Goal: Task Accomplishment & Management: Manage account settings

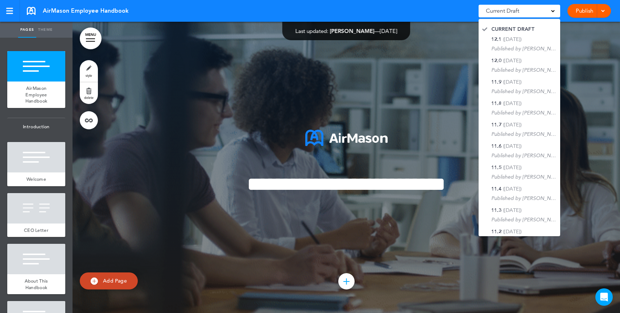
click at [587, 10] on link "Publish" at bounding box center [584, 11] width 23 height 14
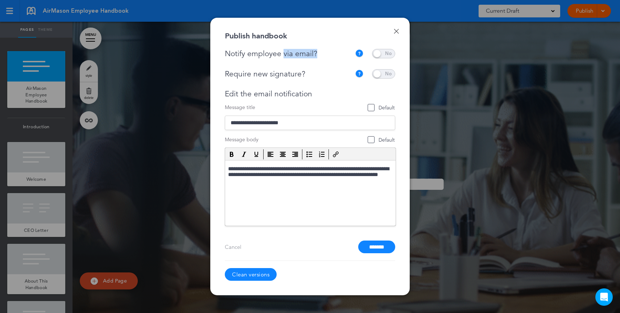
drag, startPoint x: 307, startPoint y: 54, endPoint x: 283, endPoint y: 53, distance: 23.9
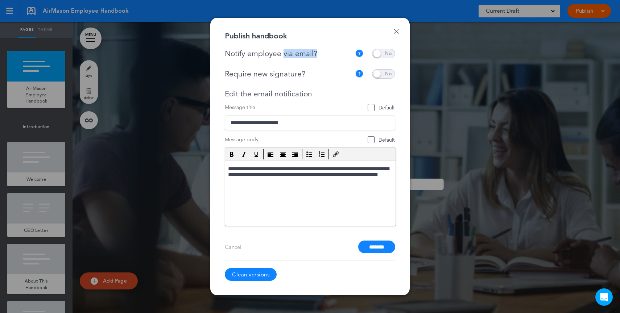
click at [283, 53] on div "Notify employee via email?" at bounding box center [290, 53] width 130 height 9
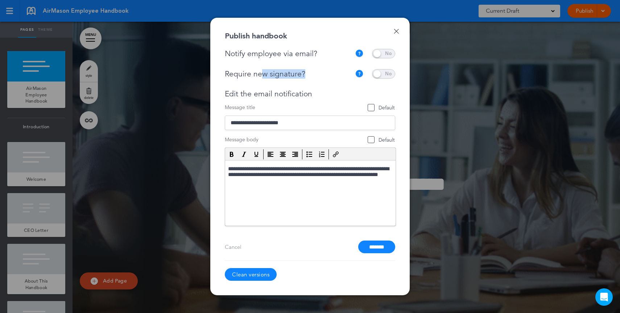
drag, startPoint x: 314, startPoint y: 76, endPoint x: 262, endPoint y: 76, distance: 52.2
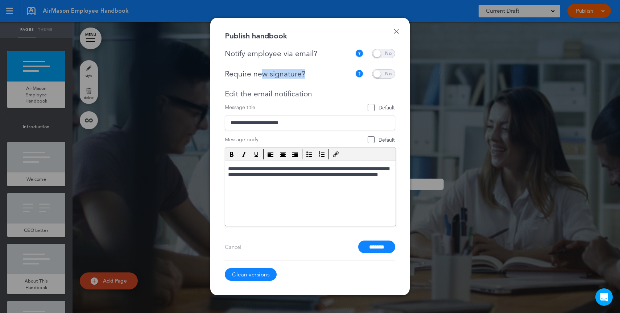
click at [262, 76] on div "Require new signature?" at bounding box center [288, 74] width 127 height 9
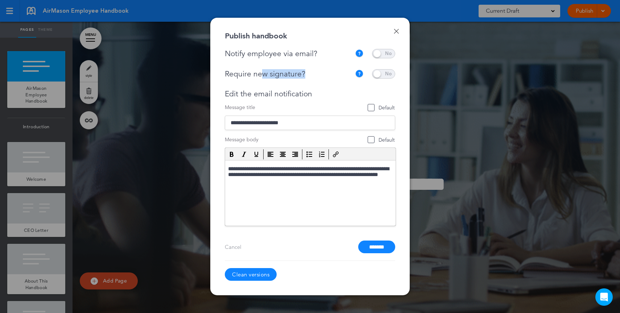
click at [398, 33] on link "Done" at bounding box center [396, 31] width 5 height 5
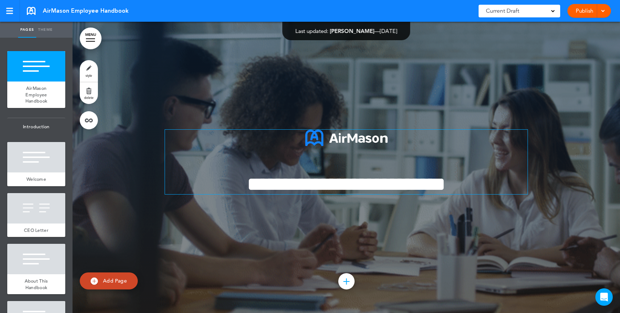
click at [391, 175] on span "**********" at bounding box center [346, 184] width 199 height 20
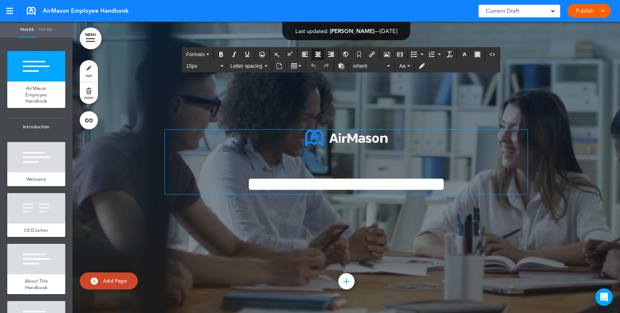
click at [445, 187] on span "**********" at bounding box center [346, 184] width 199 height 20
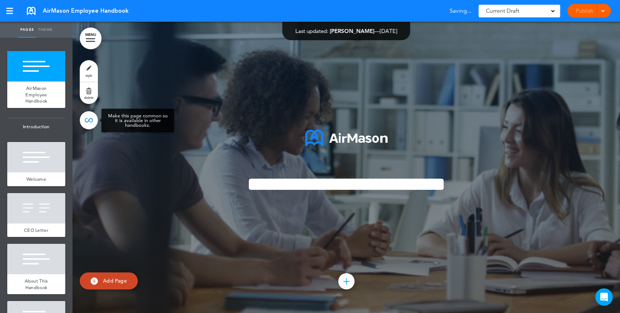
click at [96, 124] on link at bounding box center [89, 120] width 18 height 18
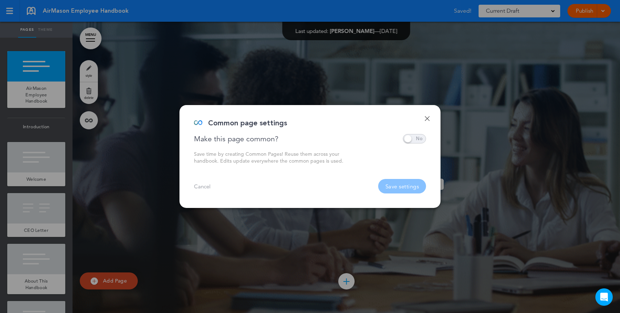
click at [413, 138] on span at bounding box center [414, 138] width 23 height 9
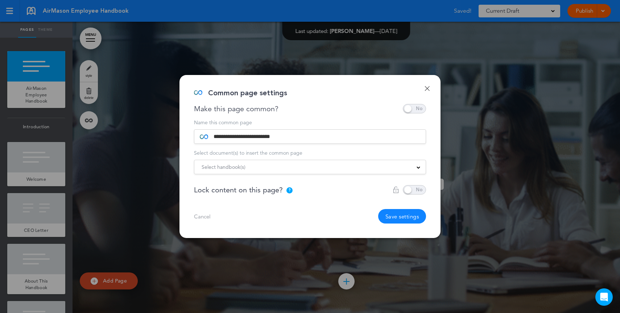
click at [258, 166] on div "Select handbook(s)" at bounding box center [309, 167] width 231 height 8
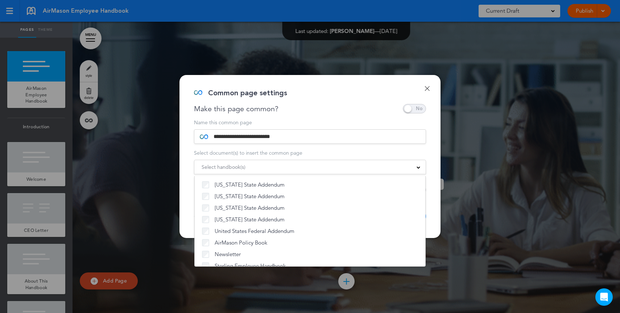
click at [429, 88] on link "Done" at bounding box center [426, 88] width 5 height 5
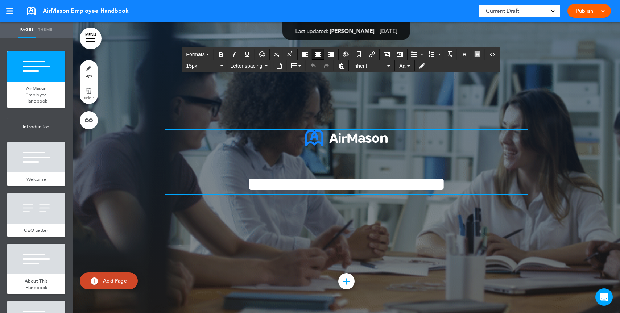
click at [417, 190] on span "**********" at bounding box center [346, 184] width 199 height 20
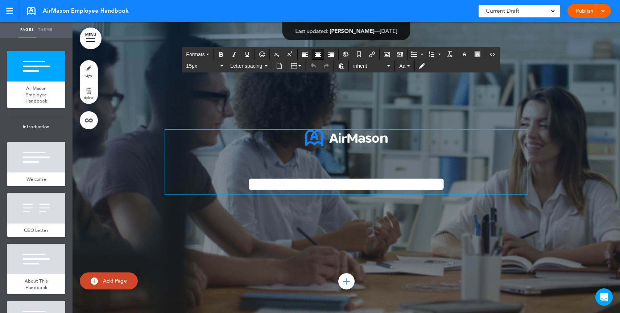
click at [445, 187] on span "**********" at bounding box center [346, 184] width 199 height 20
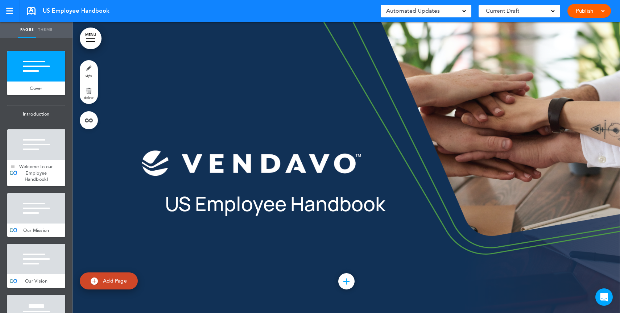
click at [30, 181] on span "Welcome to our Employee Handbook!" at bounding box center [36, 172] width 34 height 19
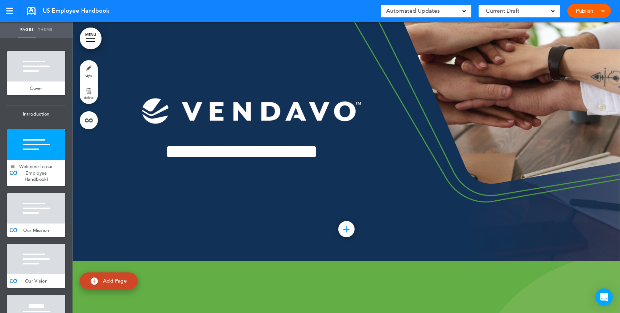
scroll to position [291, 0]
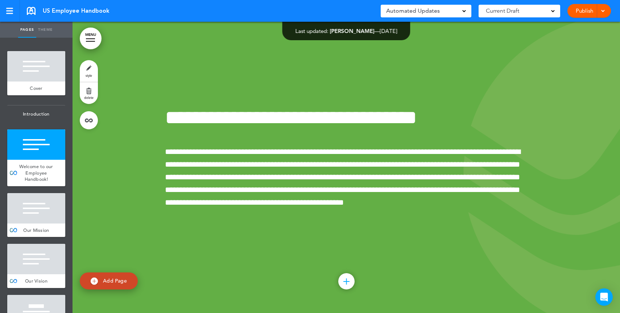
drag, startPoint x: 32, startPoint y: 173, endPoint x: 67, endPoint y: 141, distance: 47.0
click at [32, 173] on span "Welcome to our Employee Handbook!" at bounding box center [36, 172] width 34 height 19
click at [90, 122] on link at bounding box center [89, 120] width 18 height 18
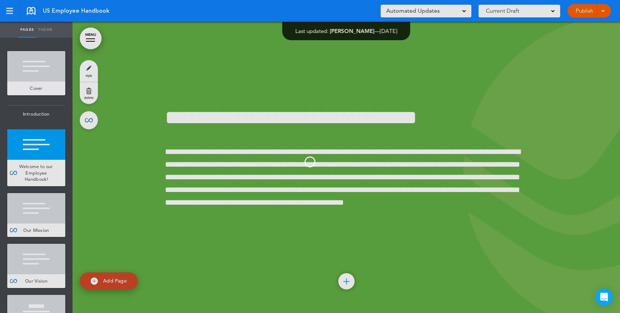
type input "**********"
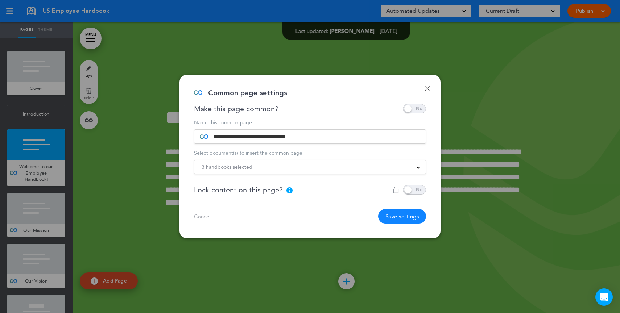
click at [237, 169] on span "3 handbooks selected" at bounding box center [227, 167] width 51 height 10
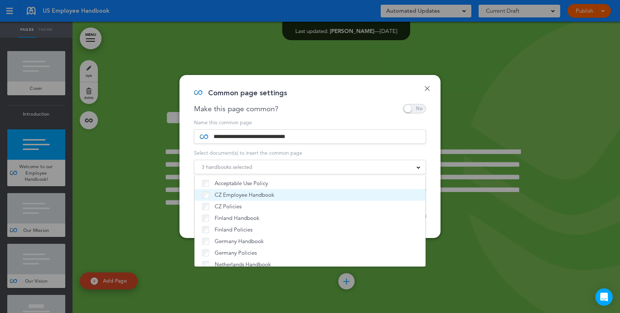
scroll to position [14, 0]
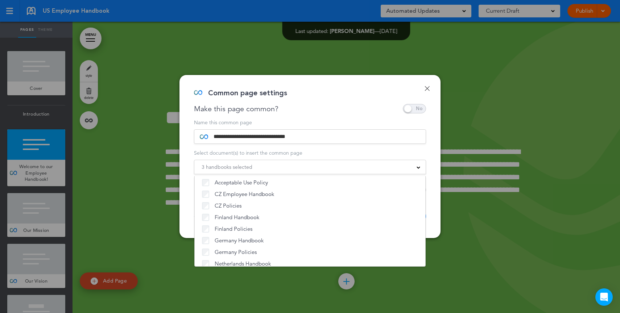
drag, startPoint x: 112, startPoint y: 148, endPoint x: 97, endPoint y: 137, distance: 18.7
click at [112, 148] on div at bounding box center [310, 156] width 620 height 313
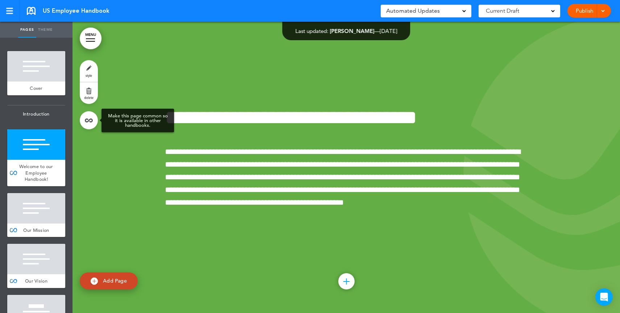
click at [90, 126] on link at bounding box center [89, 120] width 18 height 18
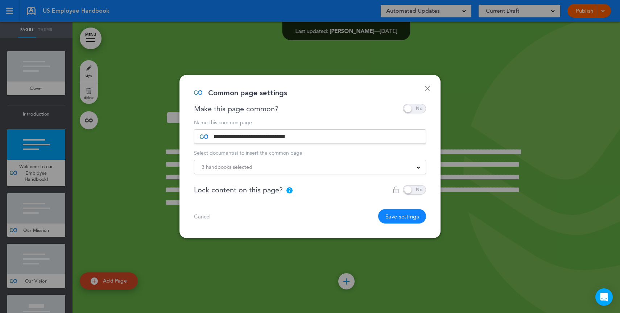
click at [490, 129] on div at bounding box center [310, 156] width 620 height 313
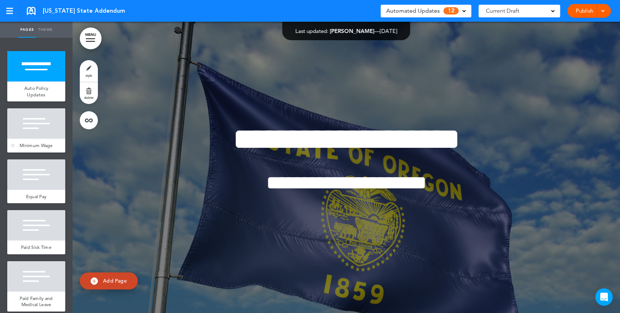
click at [43, 142] on div "Minimum Wage" at bounding box center [36, 146] width 58 height 14
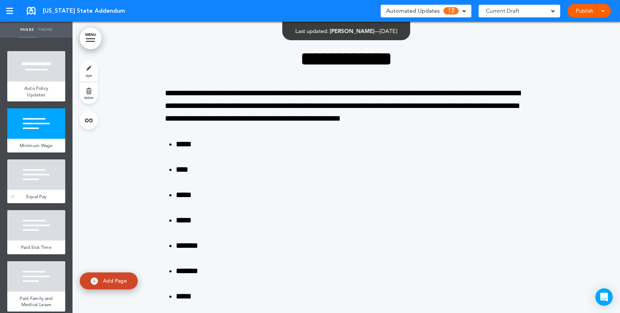
click at [34, 190] on div at bounding box center [36, 174] width 58 height 30
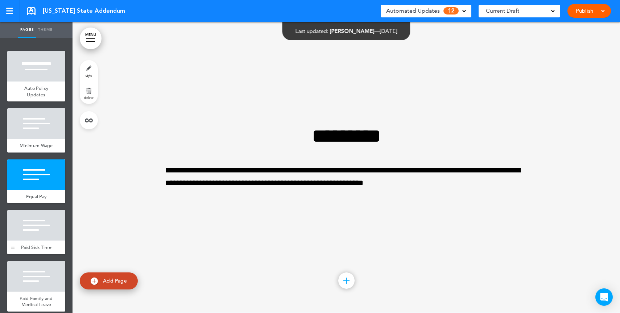
click at [38, 239] on div at bounding box center [36, 225] width 58 height 30
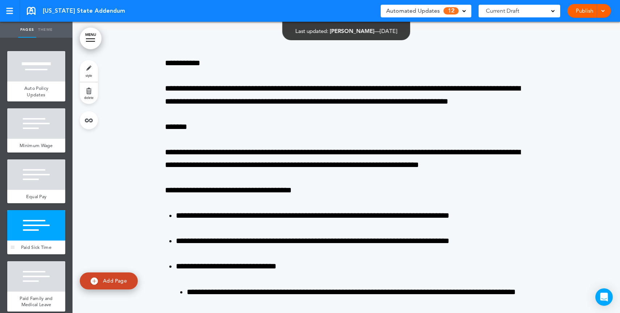
scroll to position [1202, 0]
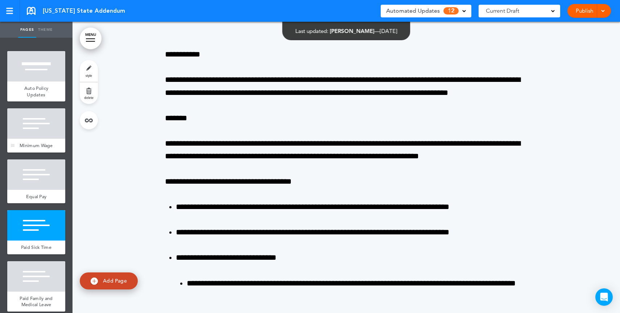
click at [24, 130] on div at bounding box center [36, 123] width 58 height 30
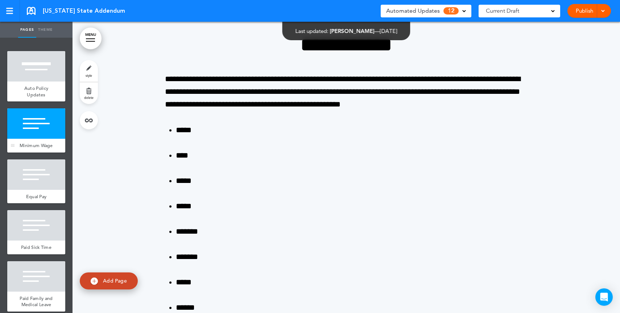
scroll to position [291, 0]
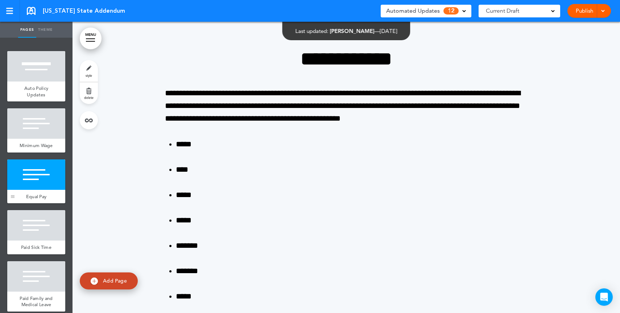
click at [16, 182] on div at bounding box center [12, 181] width 11 height 44
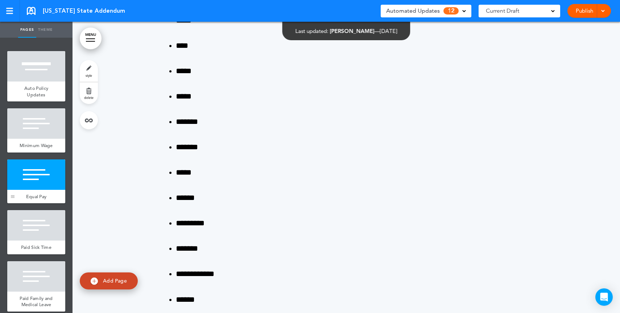
scroll to position [911, 0]
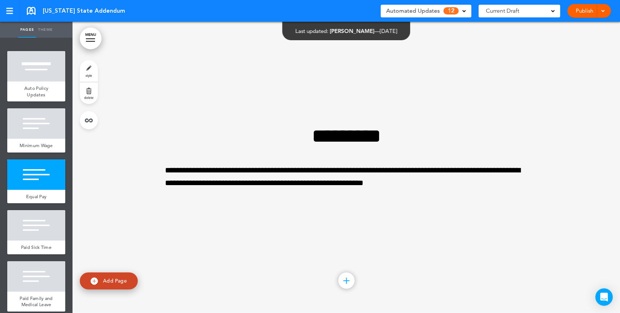
click at [438, 15] on span "Automated Updates" at bounding box center [413, 11] width 54 height 10
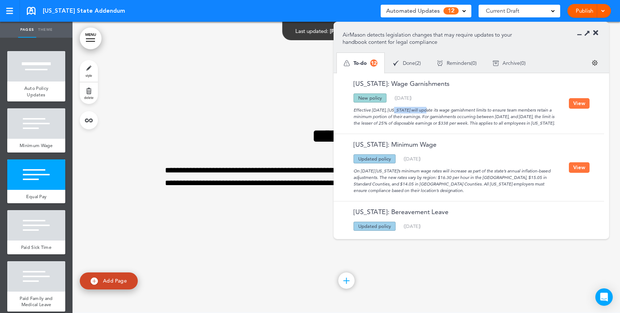
drag, startPoint x: 398, startPoint y: 110, endPoint x: 368, endPoint y: 109, distance: 30.1
click at [368, 109] on div "Effective July 1, 2025, Oregon will update its wage garnishment limits to ensur…" at bounding box center [456, 115] width 226 height 24
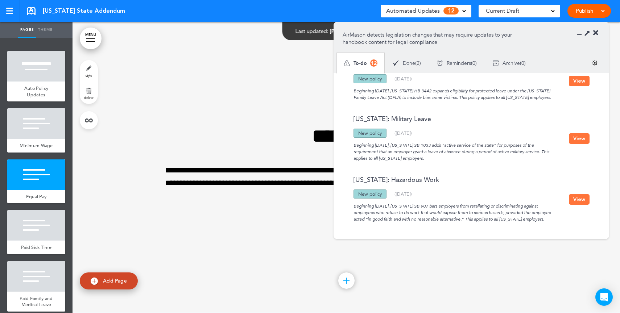
scroll to position [648, 0]
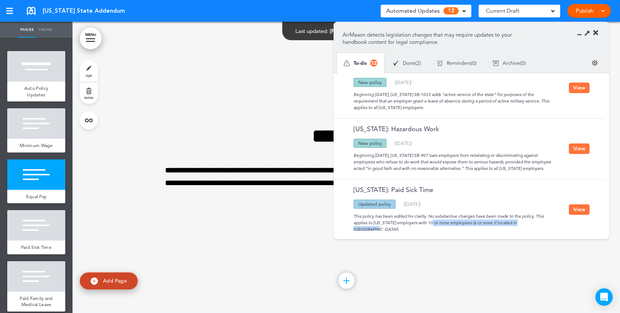
drag, startPoint x: 409, startPoint y: 216, endPoint x: 515, endPoint y: 215, distance: 106.2
click at [515, 215] on div "This policy has been edited for clarity. No substantive changes have been made …" at bounding box center [456, 221] width 226 height 24
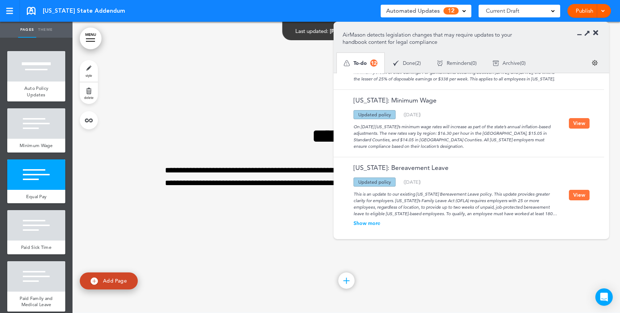
scroll to position [0, 0]
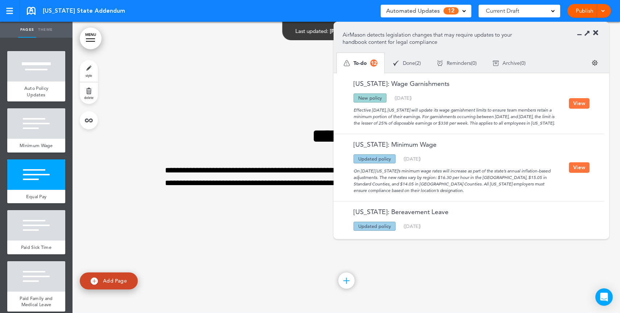
drag, startPoint x: 434, startPoint y: 109, endPoint x: 450, endPoint y: 131, distance: 26.9
click at [450, 127] on div "Effective July 1, 2025, Oregon will update its wage garnishment limits to ensur…" at bounding box center [456, 115] width 226 height 24
click at [581, 109] on button "View" at bounding box center [579, 103] width 21 height 11
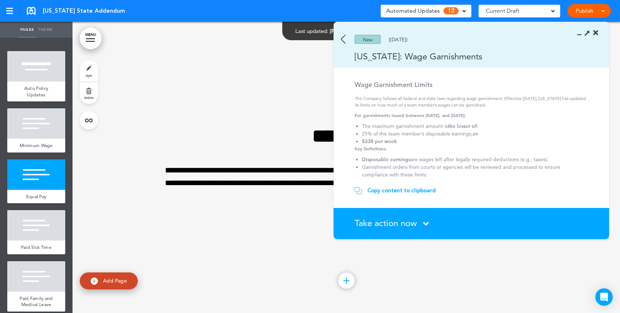
click at [394, 190] on div "Copy content to clipboard" at bounding box center [401, 190] width 69 height 7
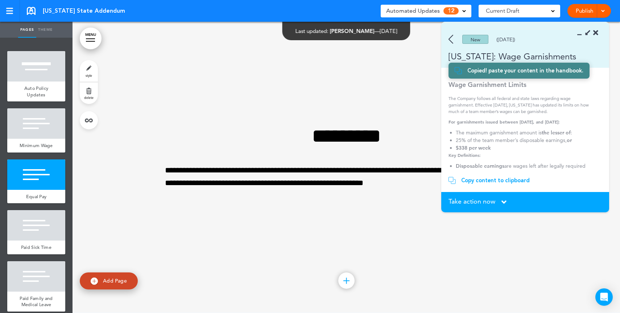
click at [107, 288] on link "Add Page" at bounding box center [109, 281] width 58 height 17
type input "********"
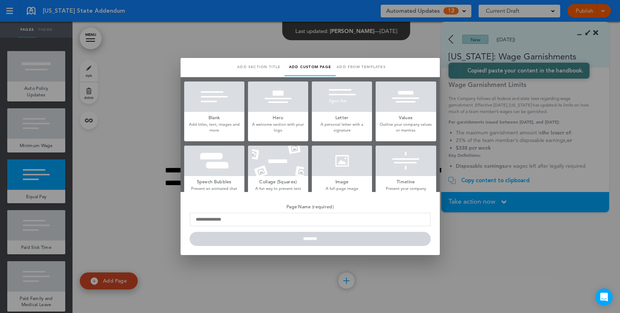
click at [221, 114] on h5 "Blank" at bounding box center [214, 117] width 60 height 10
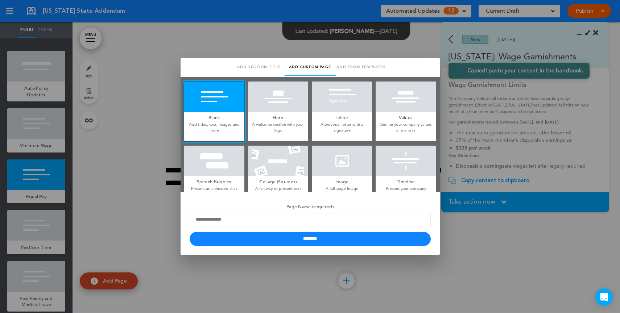
click at [536, 111] on div at bounding box center [310, 156] width 620 height 313
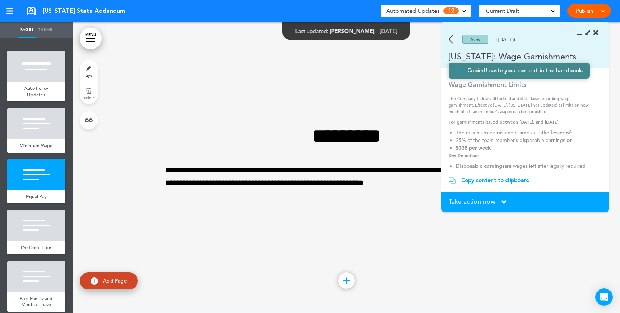
click at [451, 39] on img at bounding box center [450, 39] width 5 height 9
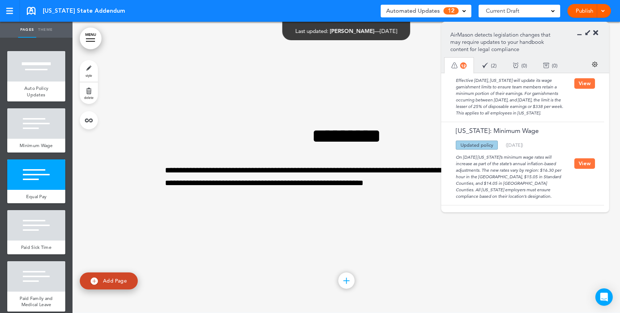
scroll to position [29, 0]
click at [582, 167] on button "View" at bounding box center [584, 162] width 21 height 11
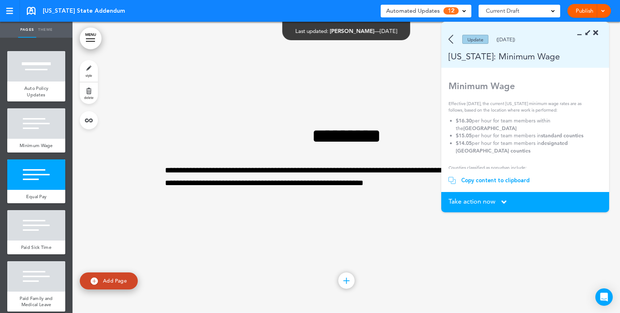
click at [508, 179] on div "Copy content to clipboard" at bounding box center [495, 180] width 69 height 7
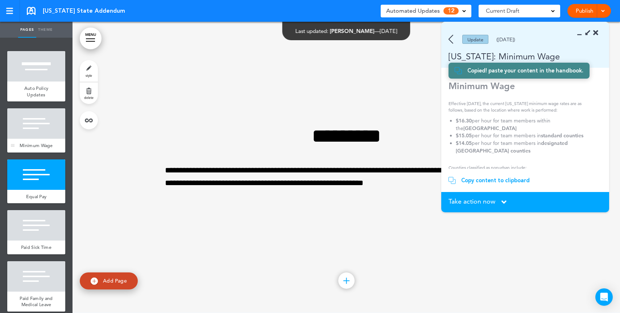
click at [41, 139] on div "Minimum Wage" at bounding box center [36, 146] width 58 height 14
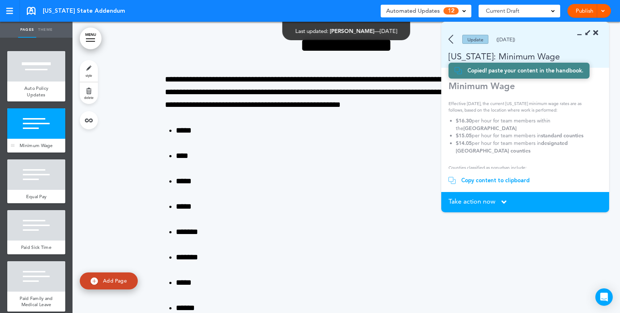
scroll to position [291, 0]
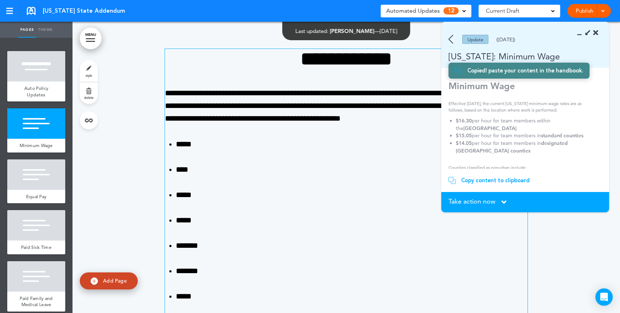
click at [355, 147] on li "*****" at bounding box center [352, 144] width 352 height 13
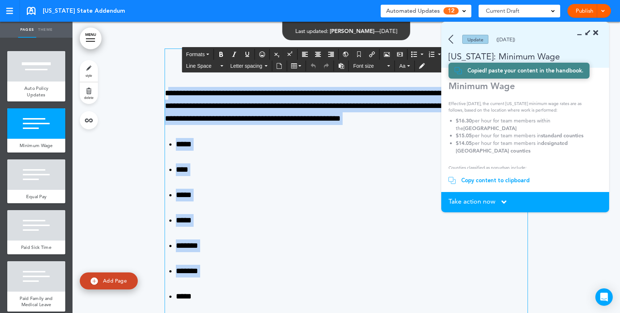
drag, startPoint x: 165, startPoint y: 88, endPoint x: 339, endPoint y: 282, distance: 260.0
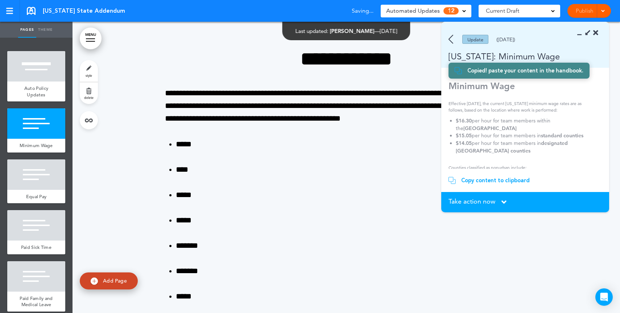
click at [473, 204] on span "Take action now" at bounding box center [471, 201] width 47 height 7
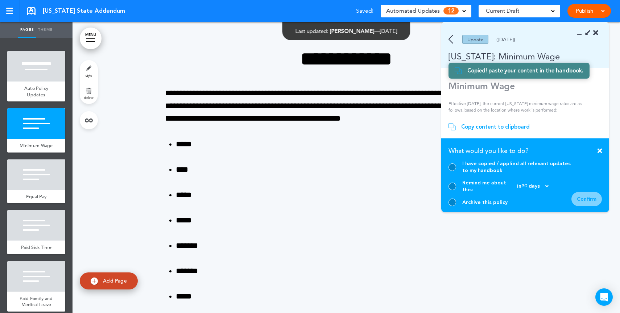
click at [455, 171] on div at bounding box center [452, 167] width 8 height 8
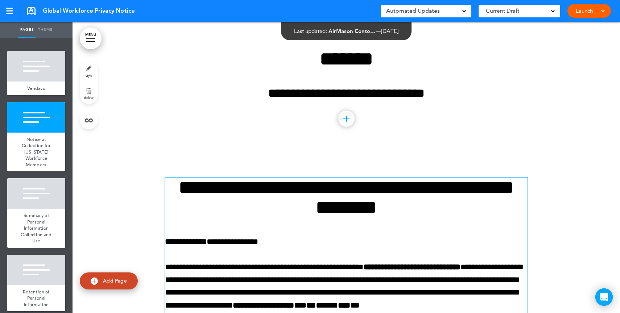
click at [324, 221] on div "**********" at bounding box center [346, 251] width 362 height 147
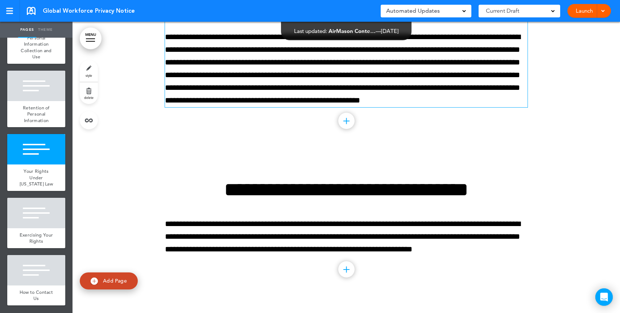
scroll to position [990, 0]
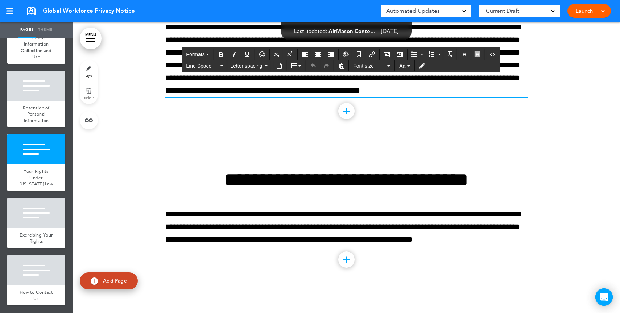
click at [347, 214] on p "**********" at bounding box center [346, 227] width 362 height 38
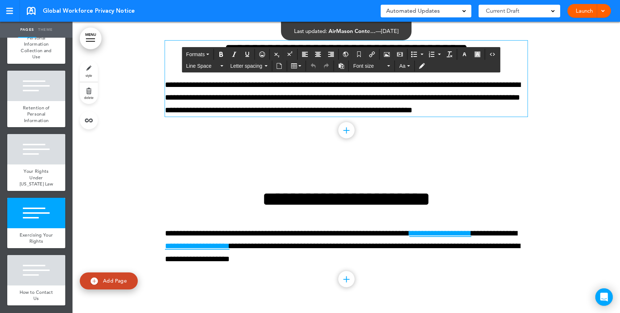
scroll to position [1130, 0]
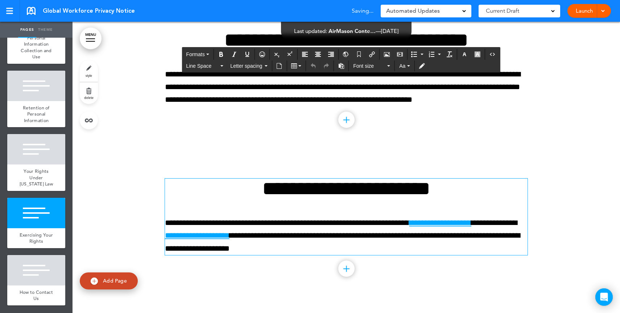
click at [347, 214] on div "**********" at bounding box center [346, 217] width 362 height 76
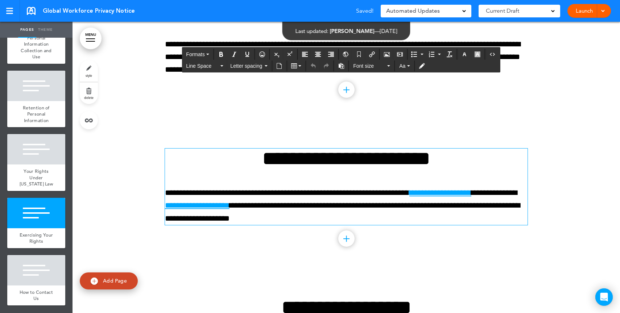
scroll to position [1161, 0]
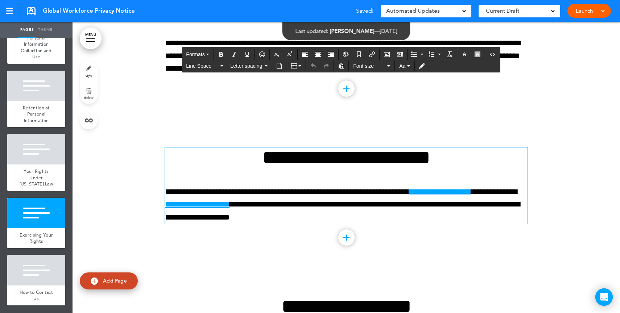
click at [347, 214] on p "**********" at bounding box center [346, 205] width 362 height 38
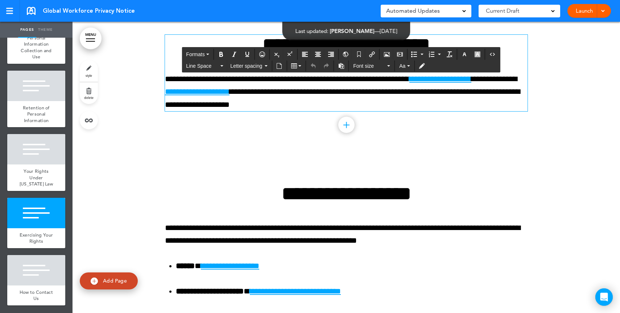
scroll to position [1281, 0]
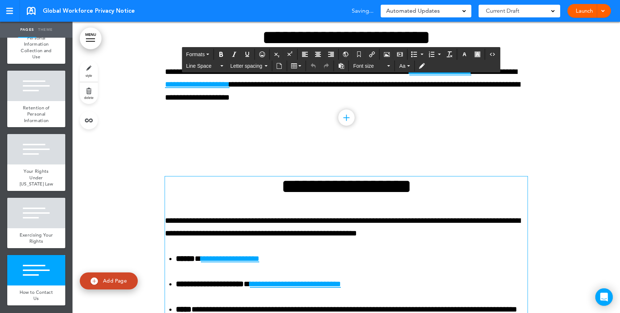
click at [350, 204] on div "**********" at bounding box center [346, 272] width 362 height 191
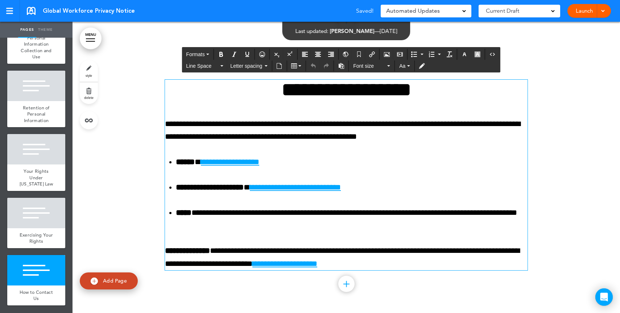
scroll to position [1381, 0]
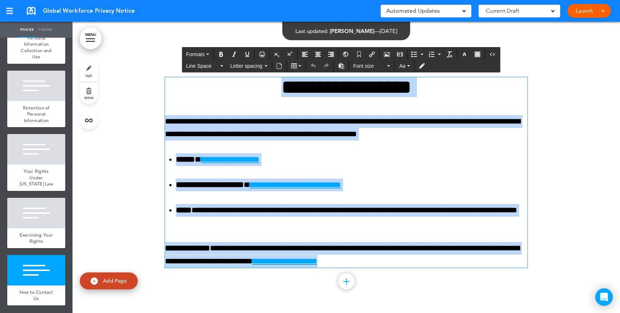
drag, startPoint x: 404, startPoint y: 257, endPoint x: 258, endPoint y: 91, distance: 221.6
click at [258, 91] on div "**********" at bounding box center [346, 172] width 362 height 191
click at [258, 91] on h1 "**********" at bounding box center [346, 87] width 362 height 20
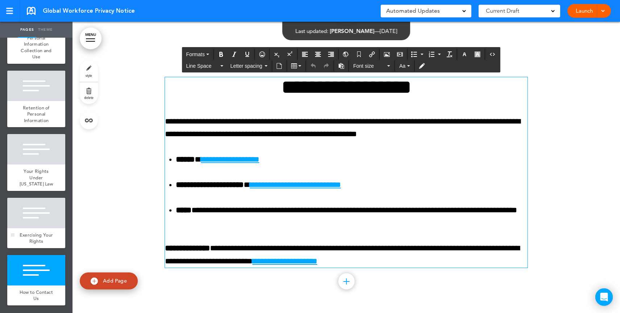
scroll to position [0, 0]
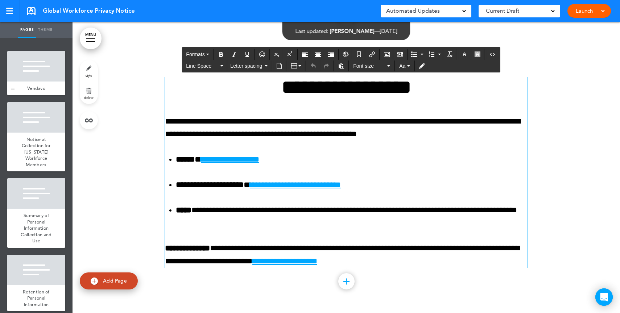
click at [35, 74] on div at bounding box center [36, 66] width 58 height 30
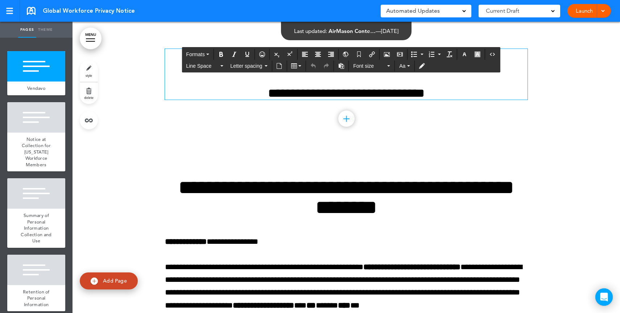
click at [417, 92] on h4 "**********" at bounding box center [346, 93] width 362 height 13
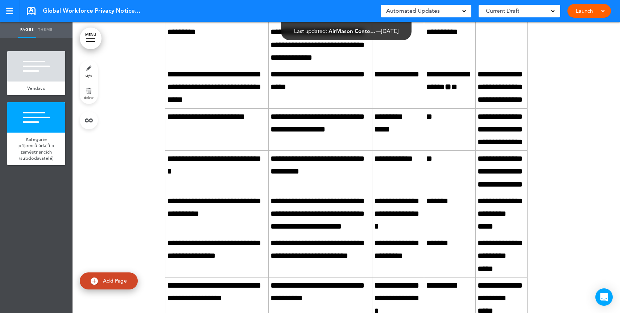
scroll to position [662, 0]
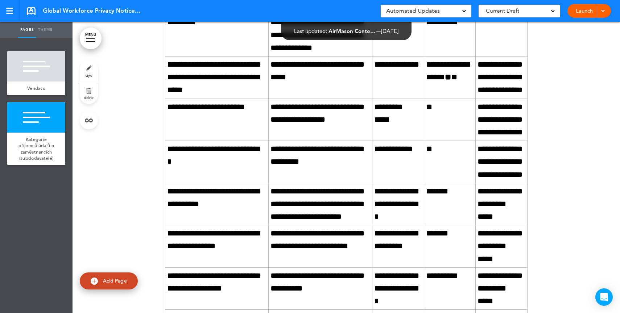
click at [584, 13] on link "Launch" at bounding box center [584, 11] width 23 height 14
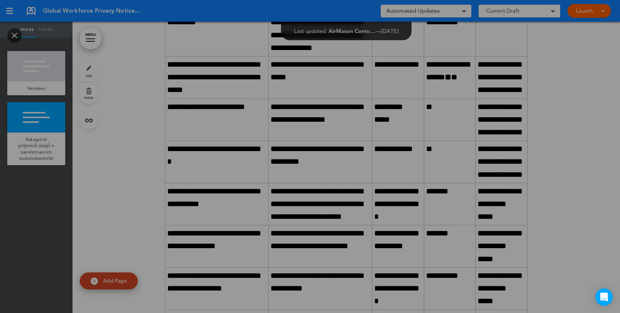
scroll to position [0, 0]
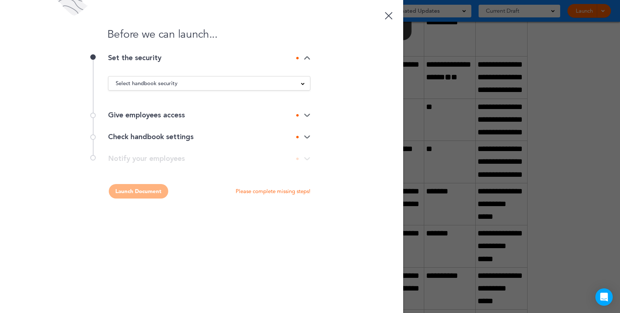
click at [189, 84] on div "Select handbook security" at bounding box center [209, 83] width 202 height 8
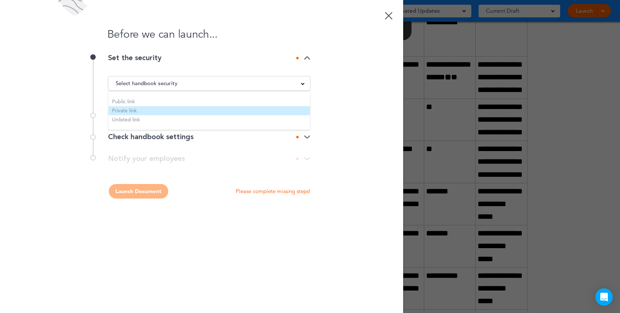
click at [130, 110] on li "Private link" at bounding box center [209, 110] width 202 height 9
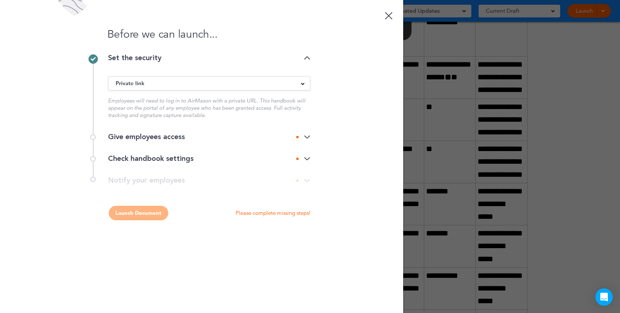
click at [138, 134] on div "Give employees access" at bounding box center [209, 136] width 202 height 7
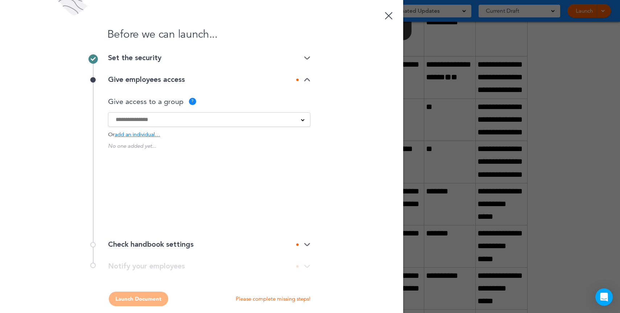
click at [161, 121] on input at bounding box center [205, 120] width 178 height 8
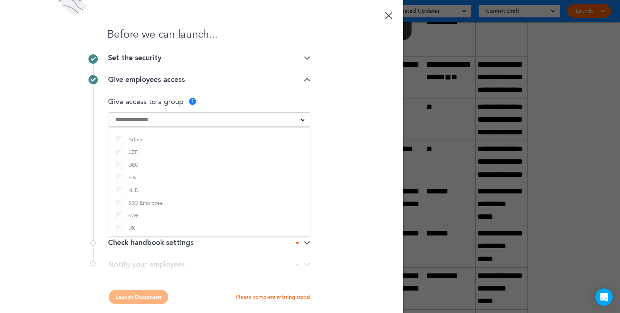
click at [257, 94] on div "Give access to a group ? Admin CZE DEU FIN NLD SSO Employee SWE UK USA Or add a…" at bounding box center [209, 161] width 202 height 141
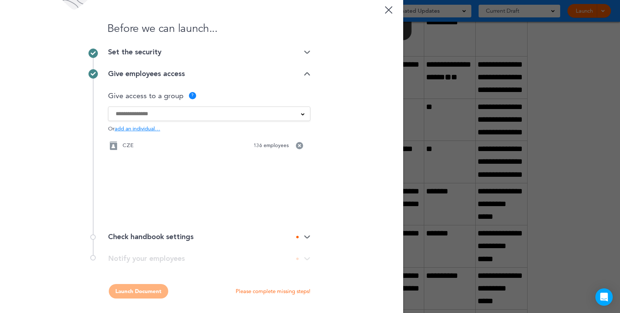
click at [144, 234] on div "Check handbook settings" at bounding box center [209, 236] width 202 height 7
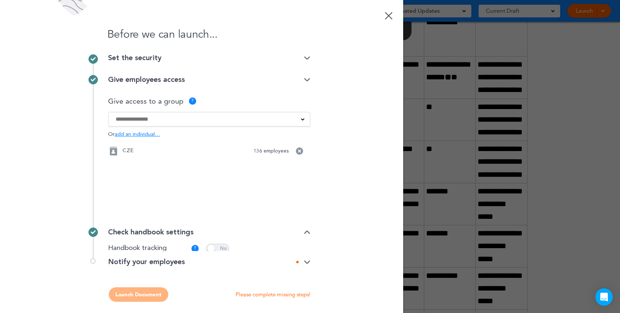
scroll to position [0, 0]
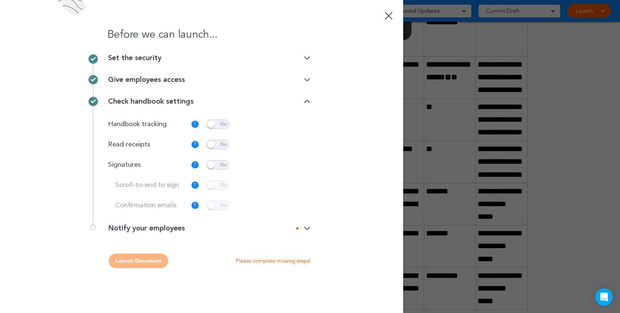
click at [153, 228] on div "Notify your employees" at bounding box center [209, 228] width 202 height 7
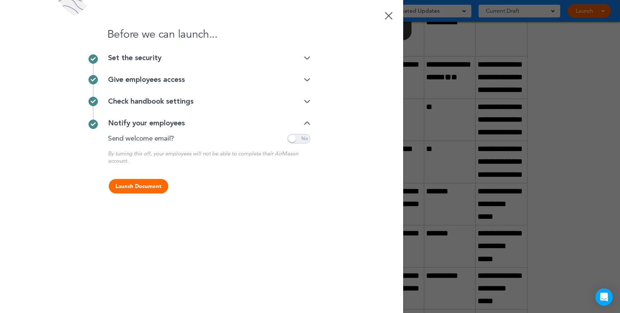
click at [167, 100] on div "Check handbook settings" at bounding box center [209, 101] width 202 height 7
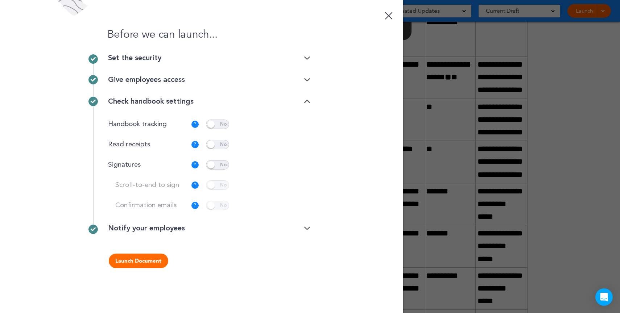
click at [391, 16] on link at bounding box center [388, 14] width 14 height 14
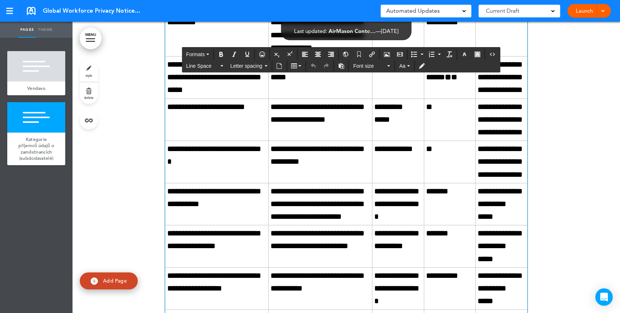
click at [418, 99] on td "**********" at bounding box center [398, 78] width 52 height 42
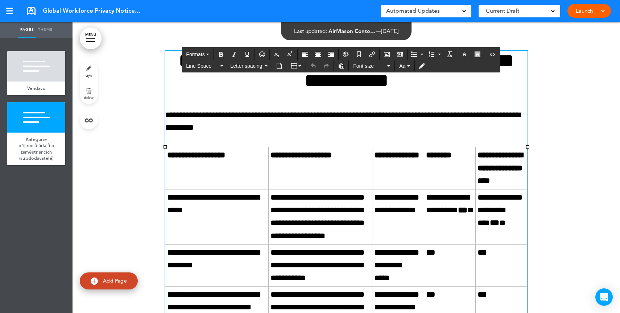
scroll to position [116, 0]
